Goal: Transaction & Acquisition: Purchase product/service

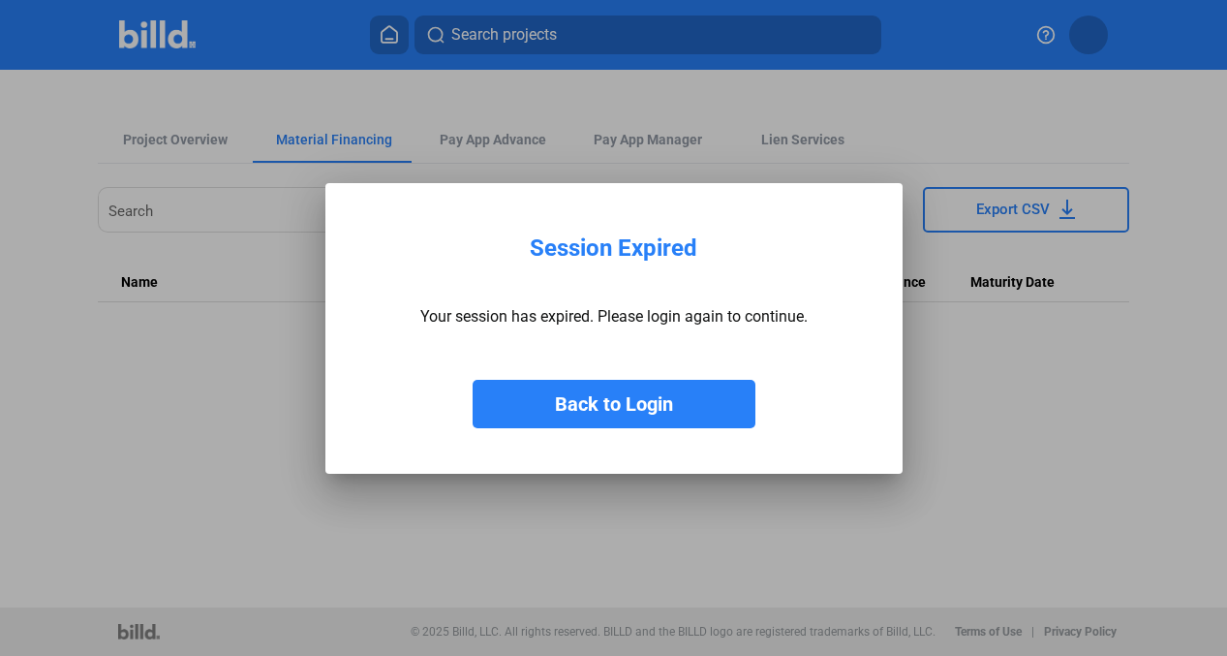
click at [627, 390] on button "Back to Login" at bounding box center [614, 404] width 283 height 48
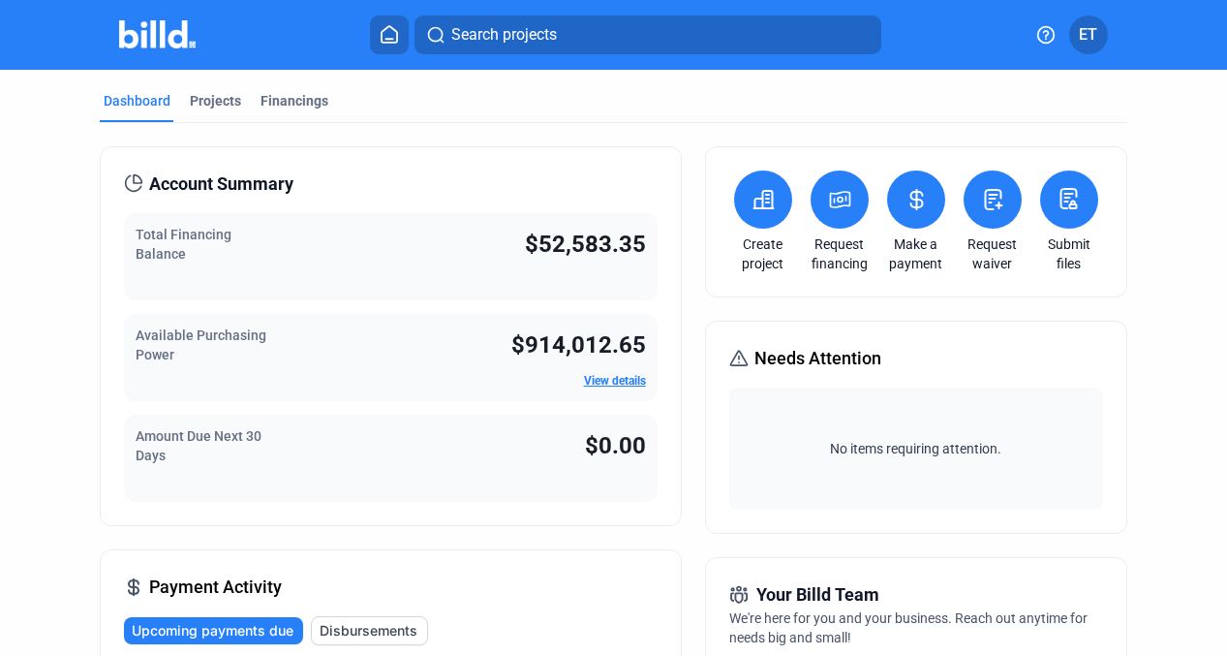
click at [830, 198] on icon at bounding box center [839, 199] width 19 height 15
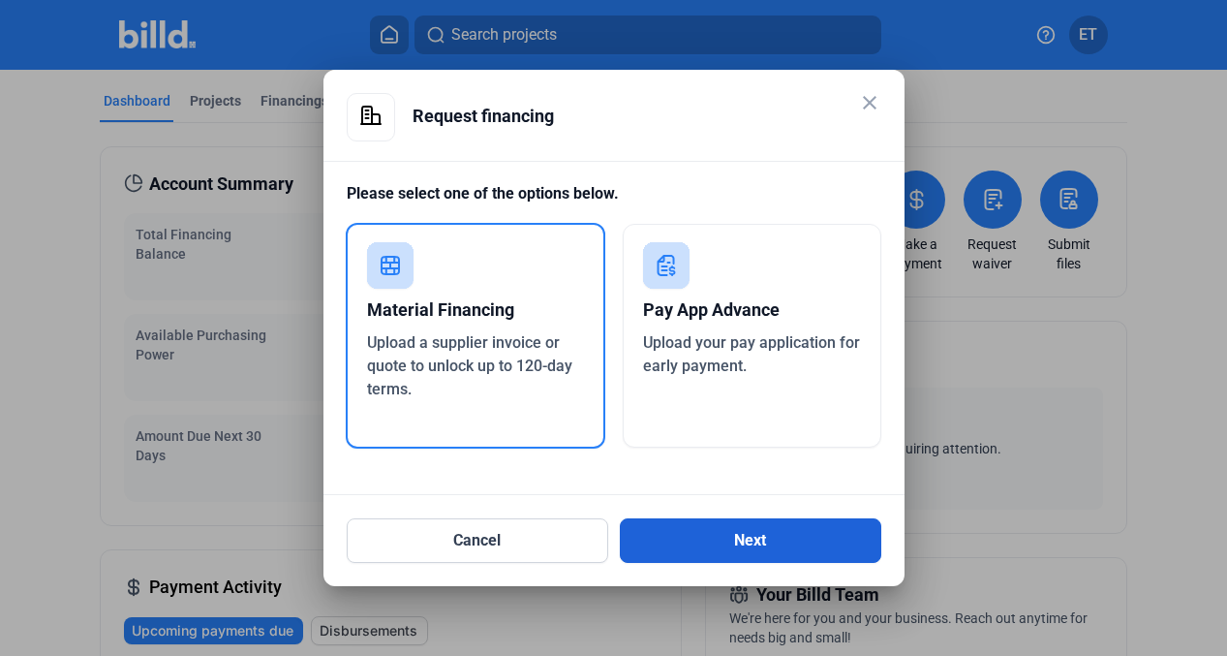
click at [751, 536] on button "Next" at bounding box center [750, 540] width 261 height 45
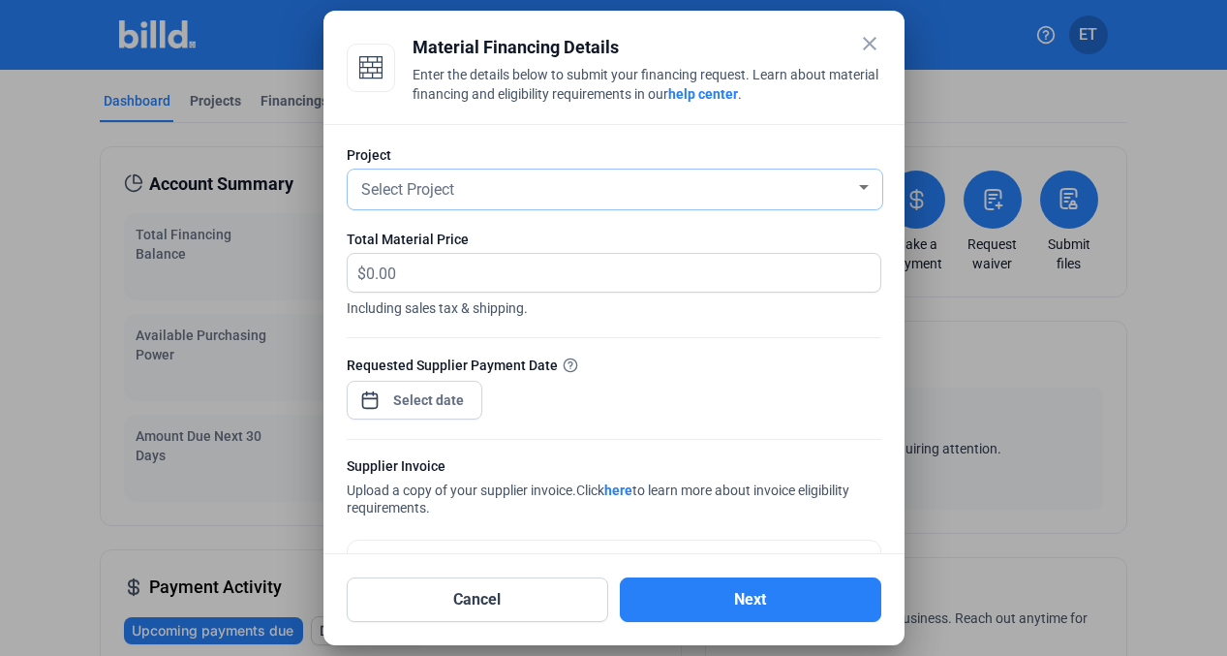
click at [837, 180] on div "Select Project" at bounding box center [606, 187] width 498 height 27
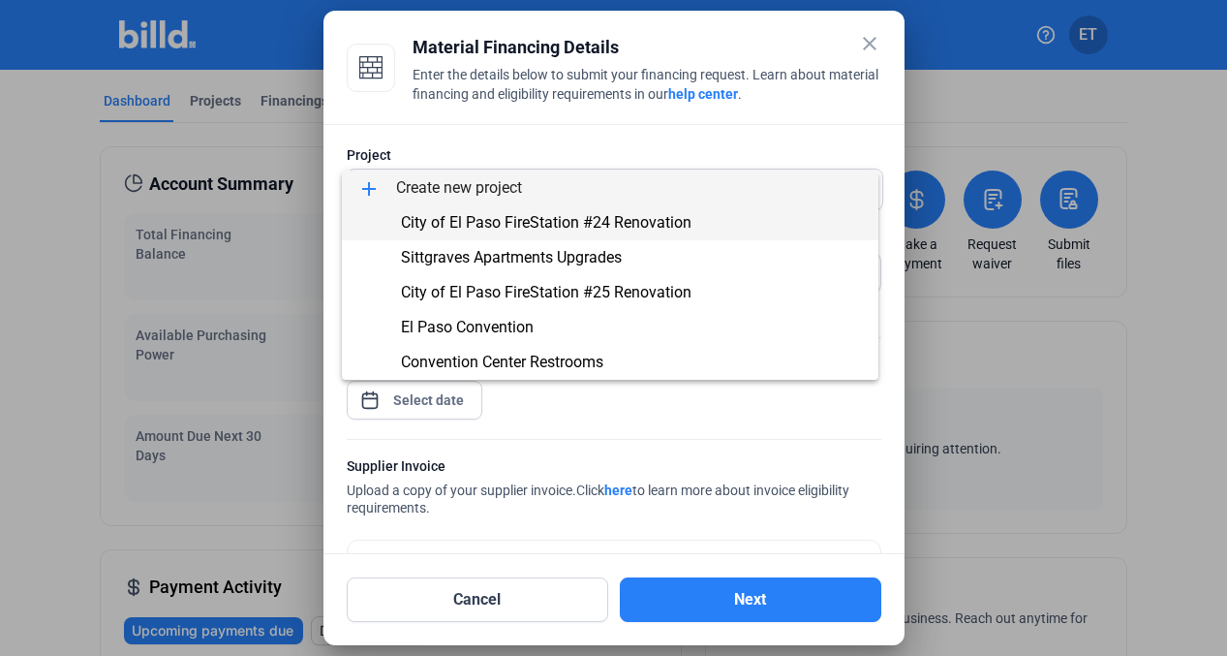
click at [572, 225] on span "City of El Paso FireStation #24 Renovation" at bounding box center [546, 222] width 291 height 18
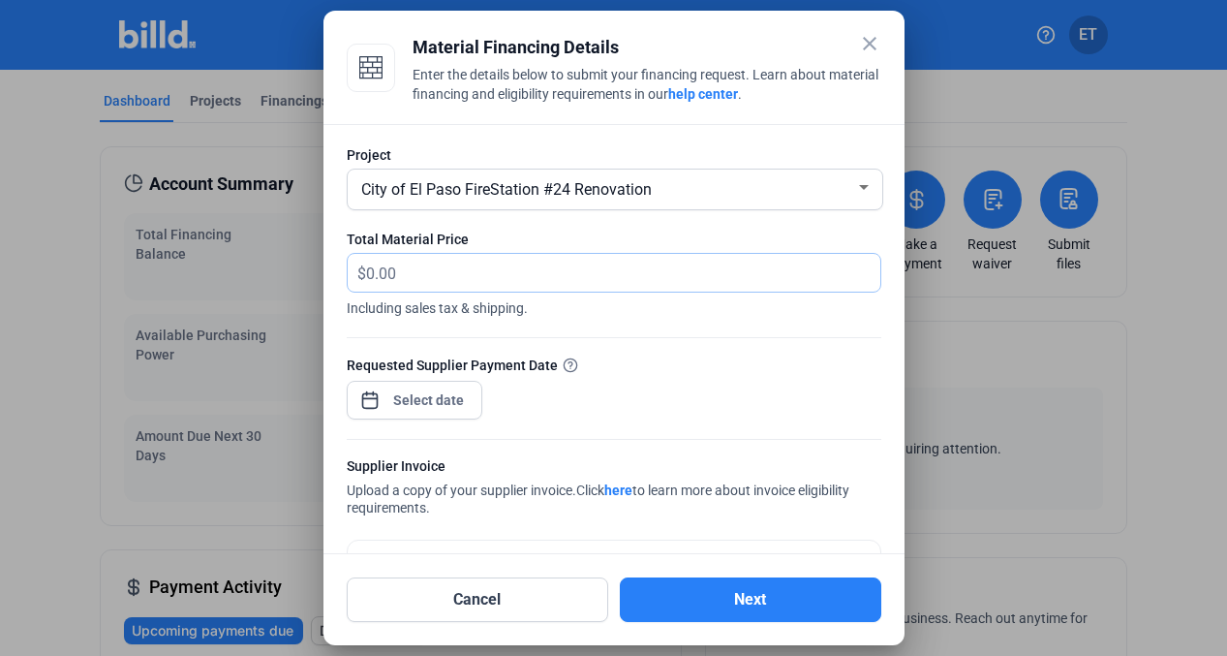
click at [503, 272] on input "text" at bounding box center [623, 273] width 514 height 38
type input "4"
type input "1,497"
click at [410, 401] on div "close Material Financing Details Enter the details below to submit your financi…" at bounding box center [613, 328] width 1227 height 656
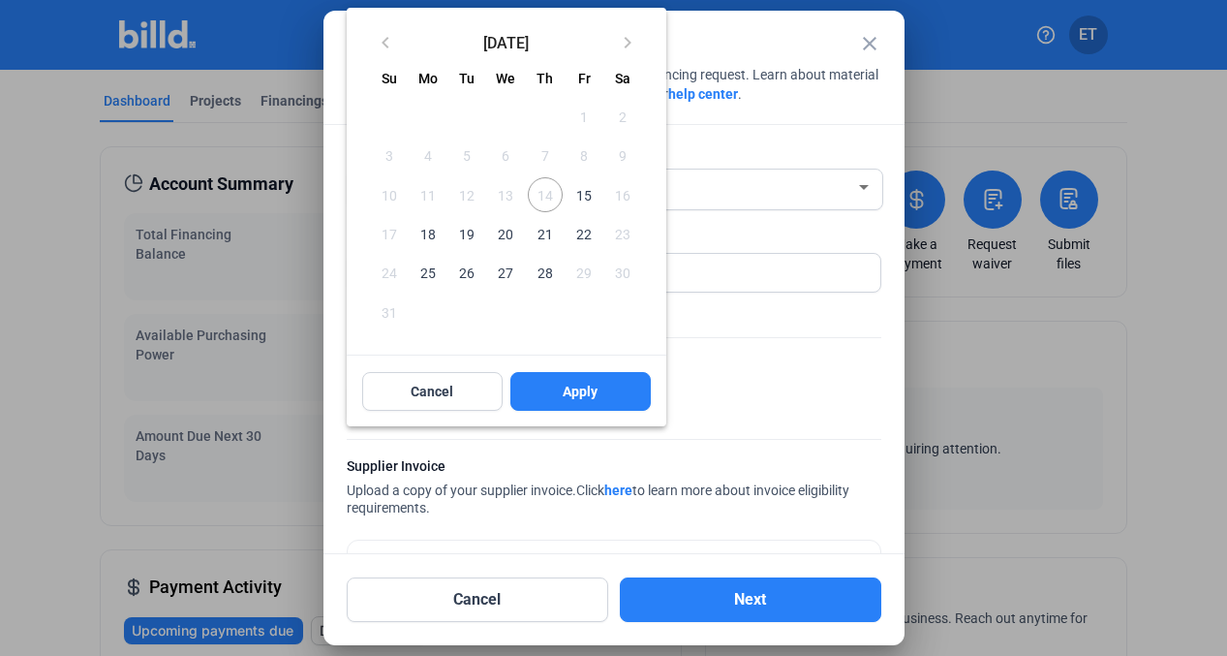
click at [577, 198] on span "15" at bounding box center [583, 194] width 35 height 35
click at [582, 385] on span "Apply" at bounding box center [580, 391] width 35 height 19
type input "[DATE]"
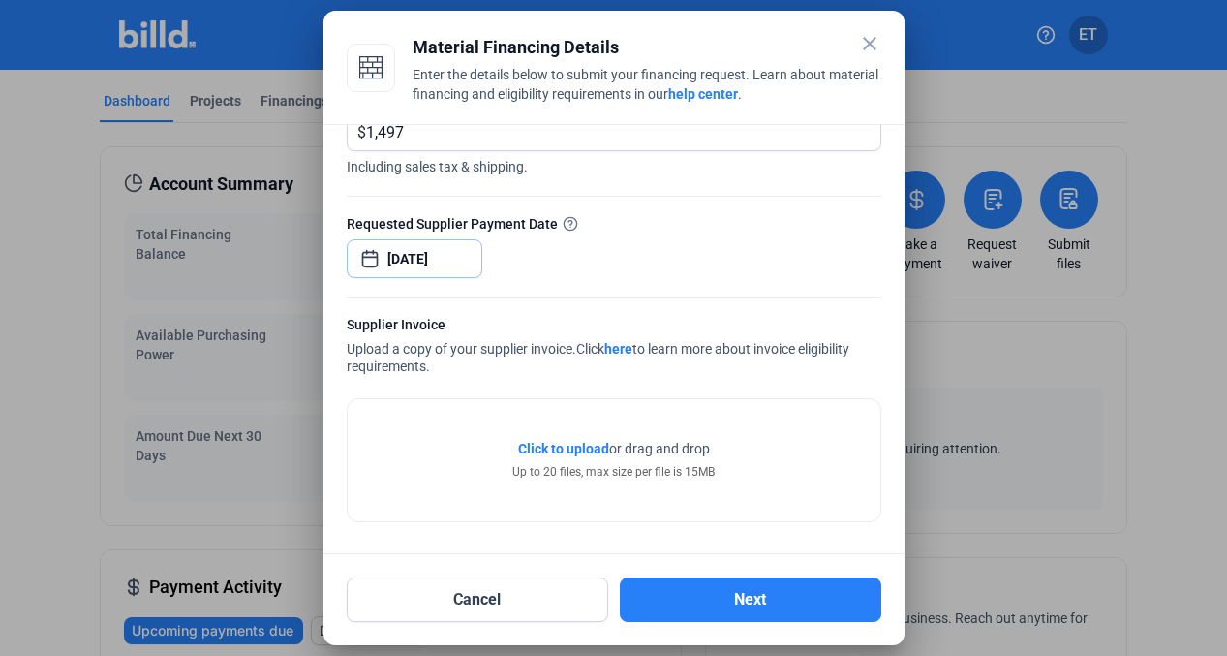
scroll to position [141, 0]
click at [582, 444] on span "Click to upload" at bounding box center [563, 448] width 91 height 15
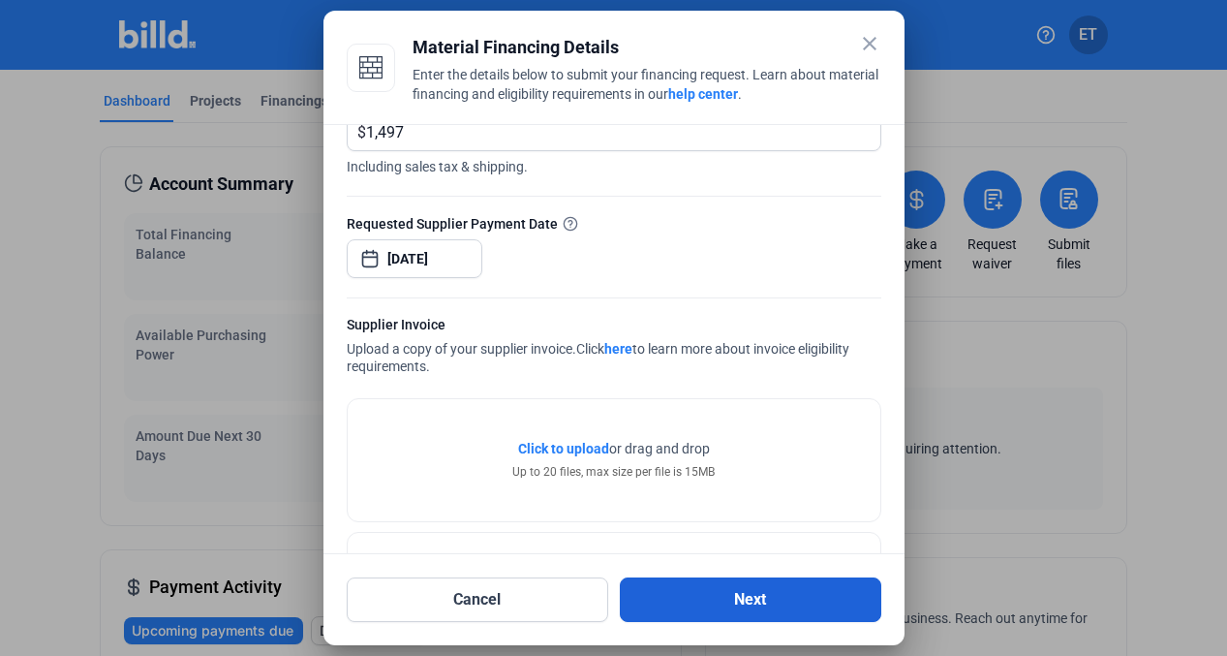
click at [765, 597] on button "Next" at bounding box center [750, 599] width 261 height 45
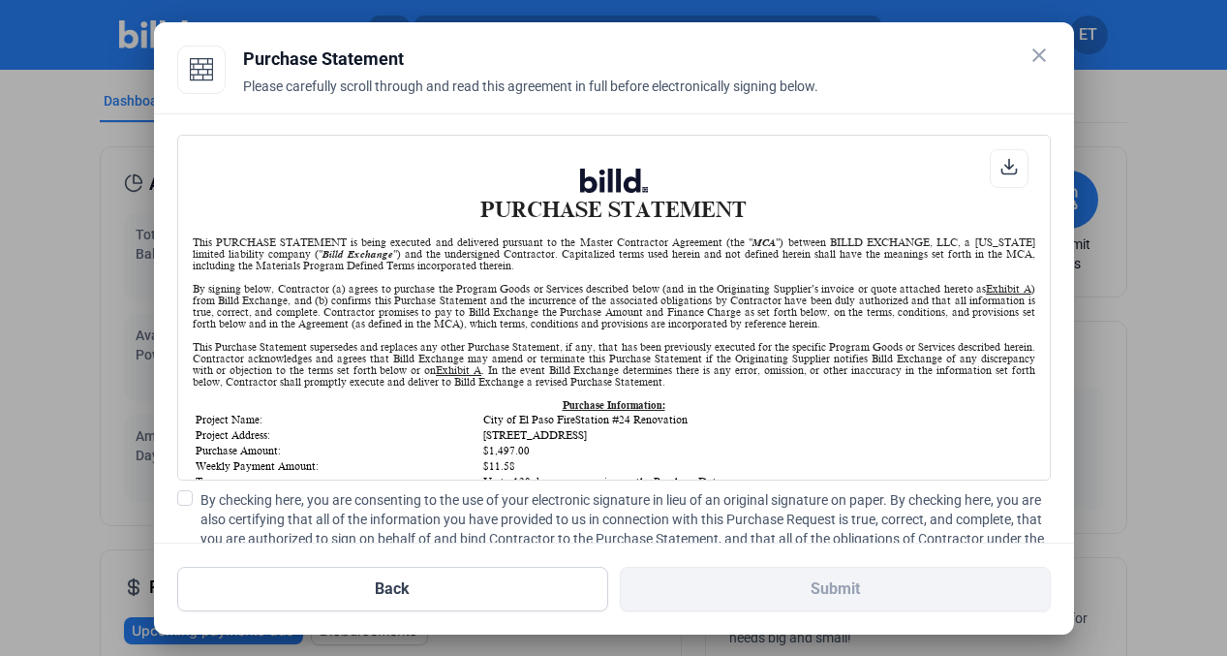
scroll to position [1, 0]
click at [185, 497] on span at bounding box center [184, 497] width 15 height 15
click at [0, 0] on input "By checking here, you are consenting to the use of your electronic signature in…" at bounding box center [0, 0] width 0 height 0
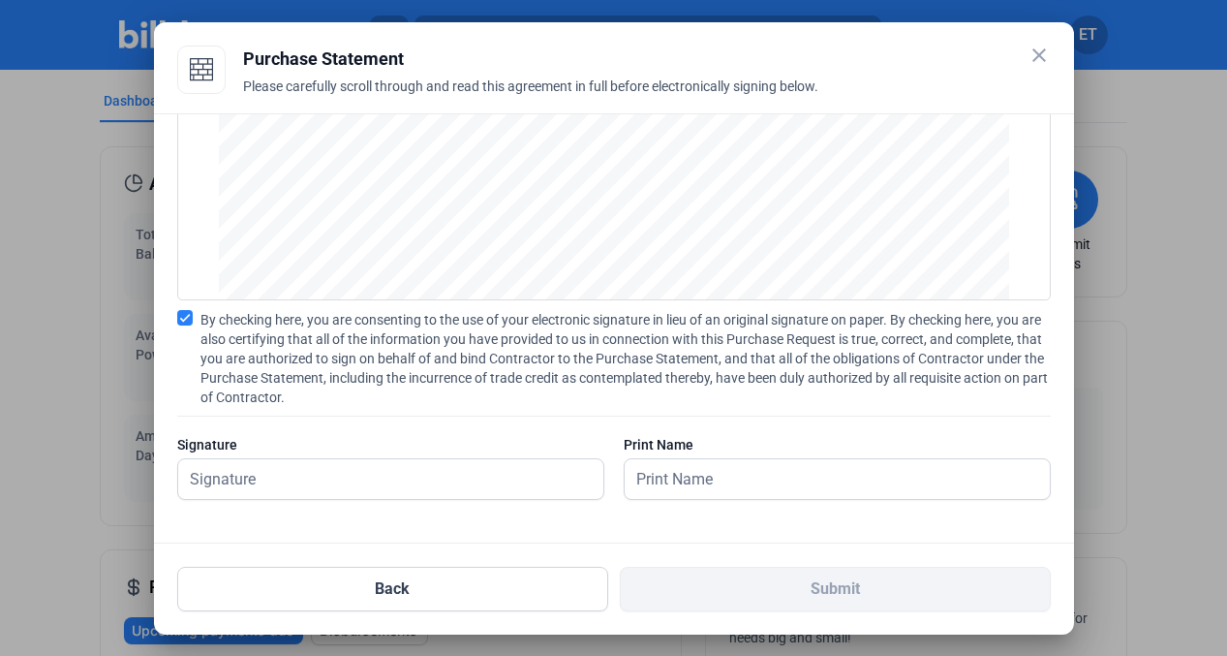
scroll to position [180, 0]
click at [355, 484] on input "text" at bounding box center [390, 479] width 425 height 40
type input "[PERSON_NAME]"
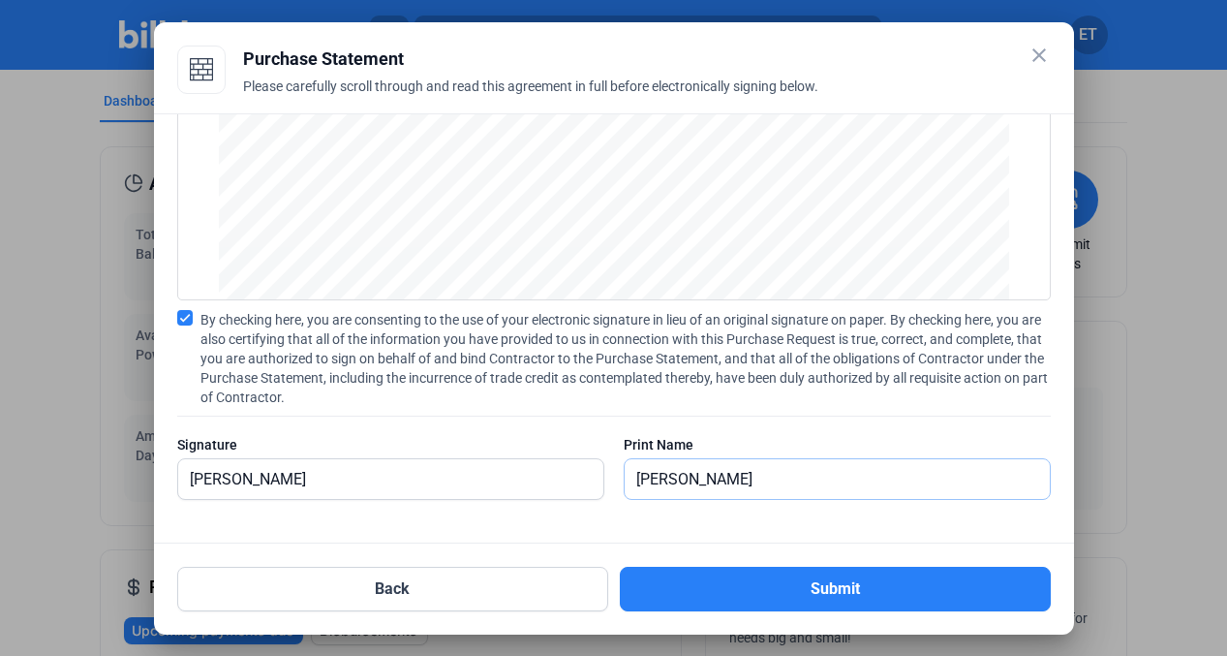
type input "[PERSON_NAME]"
click at [777, 565] on div "Back Submit" at bounding box center [613, 577] width 873 height 68
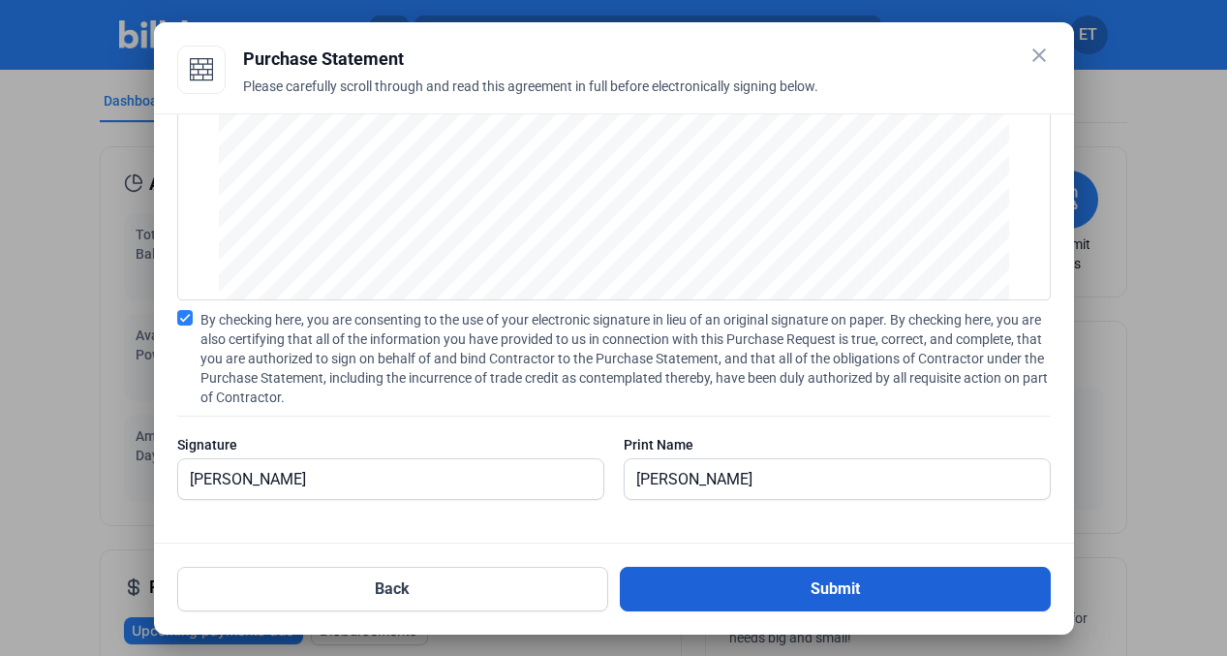
click at [789, 585] on button "Submit" at bounding box center [835, 588] width 431 height 45
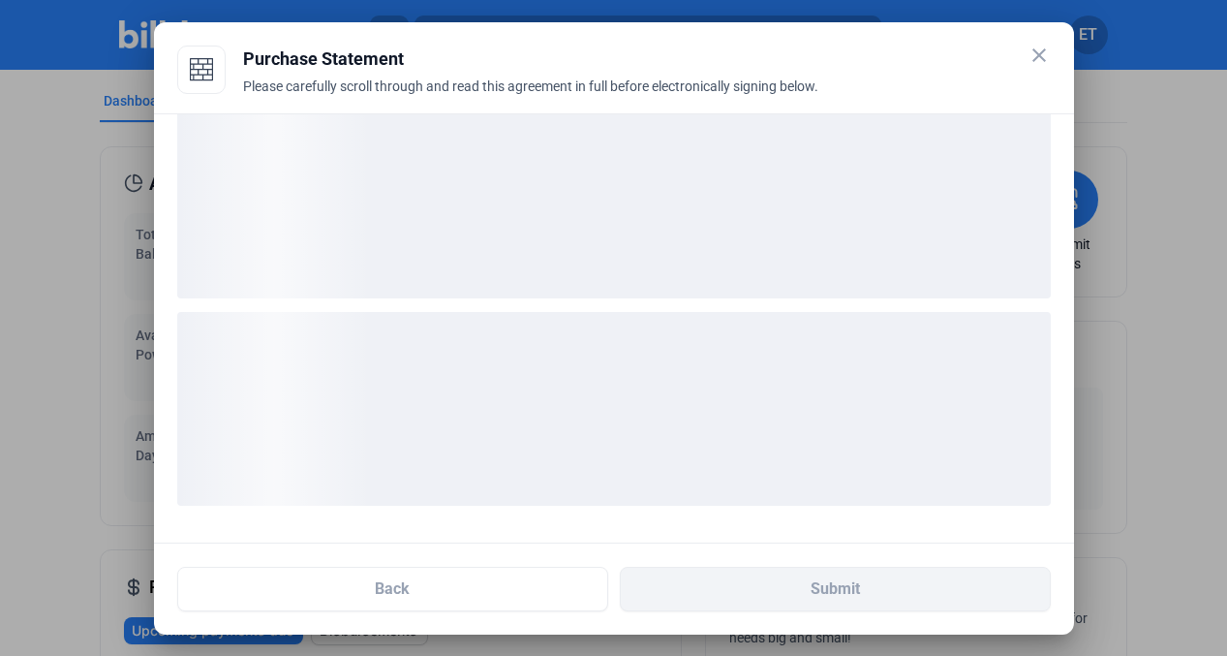
scroll to position [30, 0]
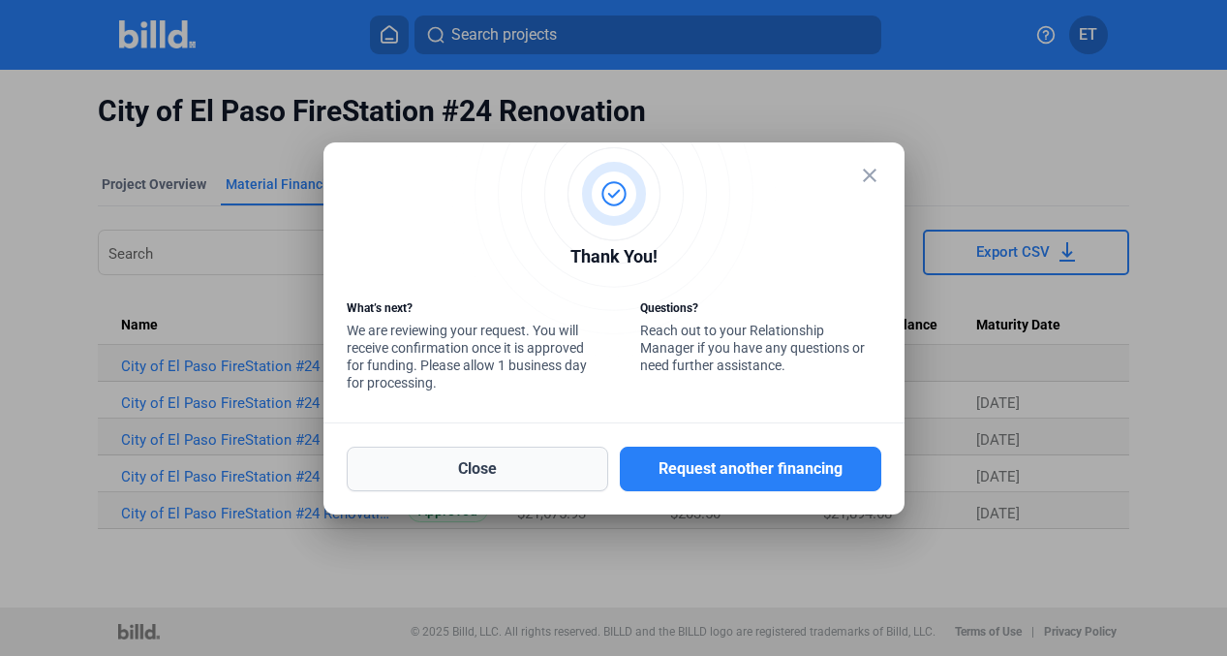
click at [554, 472] on button "Close" at bounding box center [477, 468] width 261 height 45
